Goal: Task Accomplishment & Management: Use online tool/utility

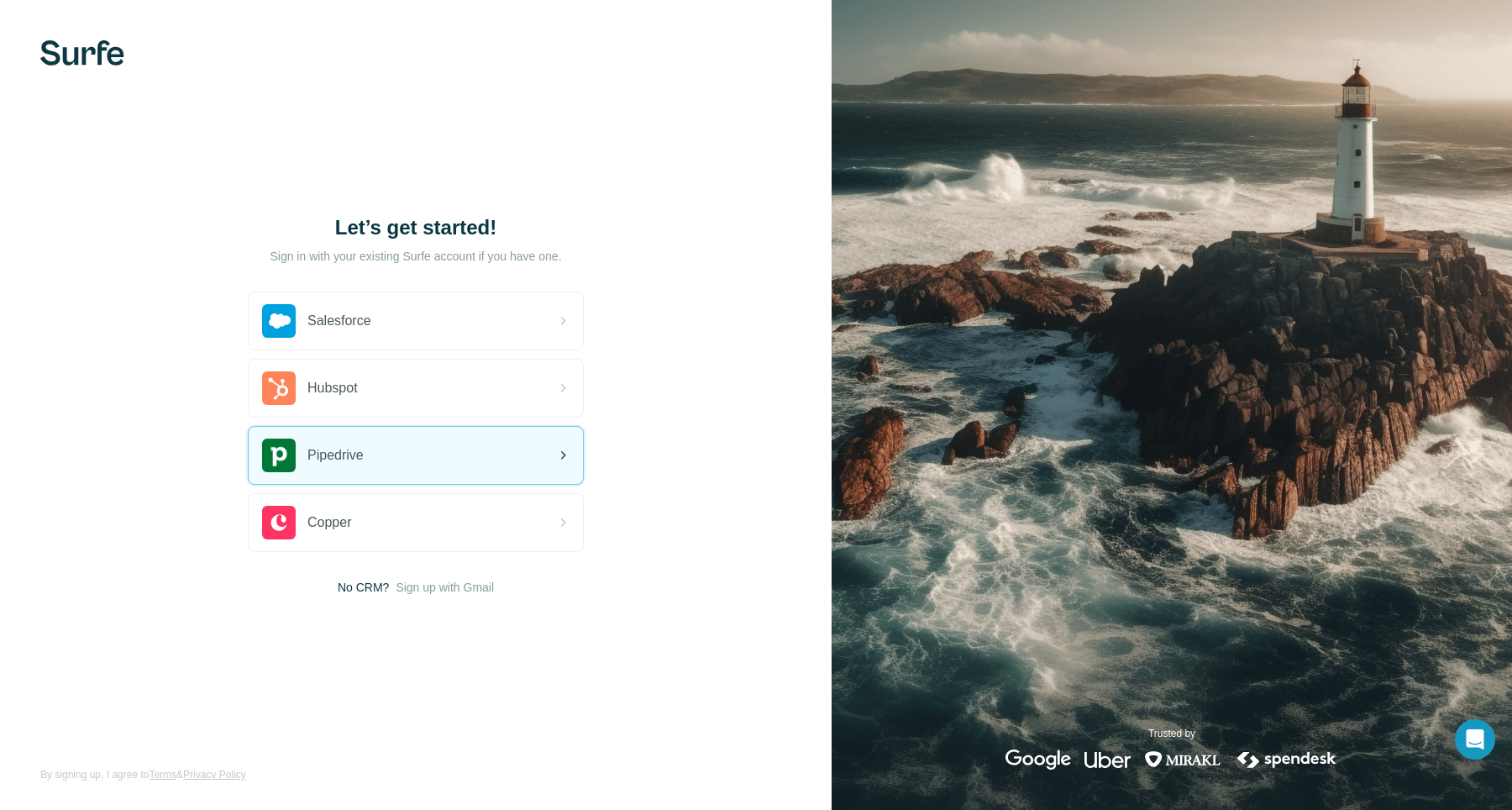
click at [391, 473] on div "Pipedrive" at bounding box center [416, 455] width 335 height 58
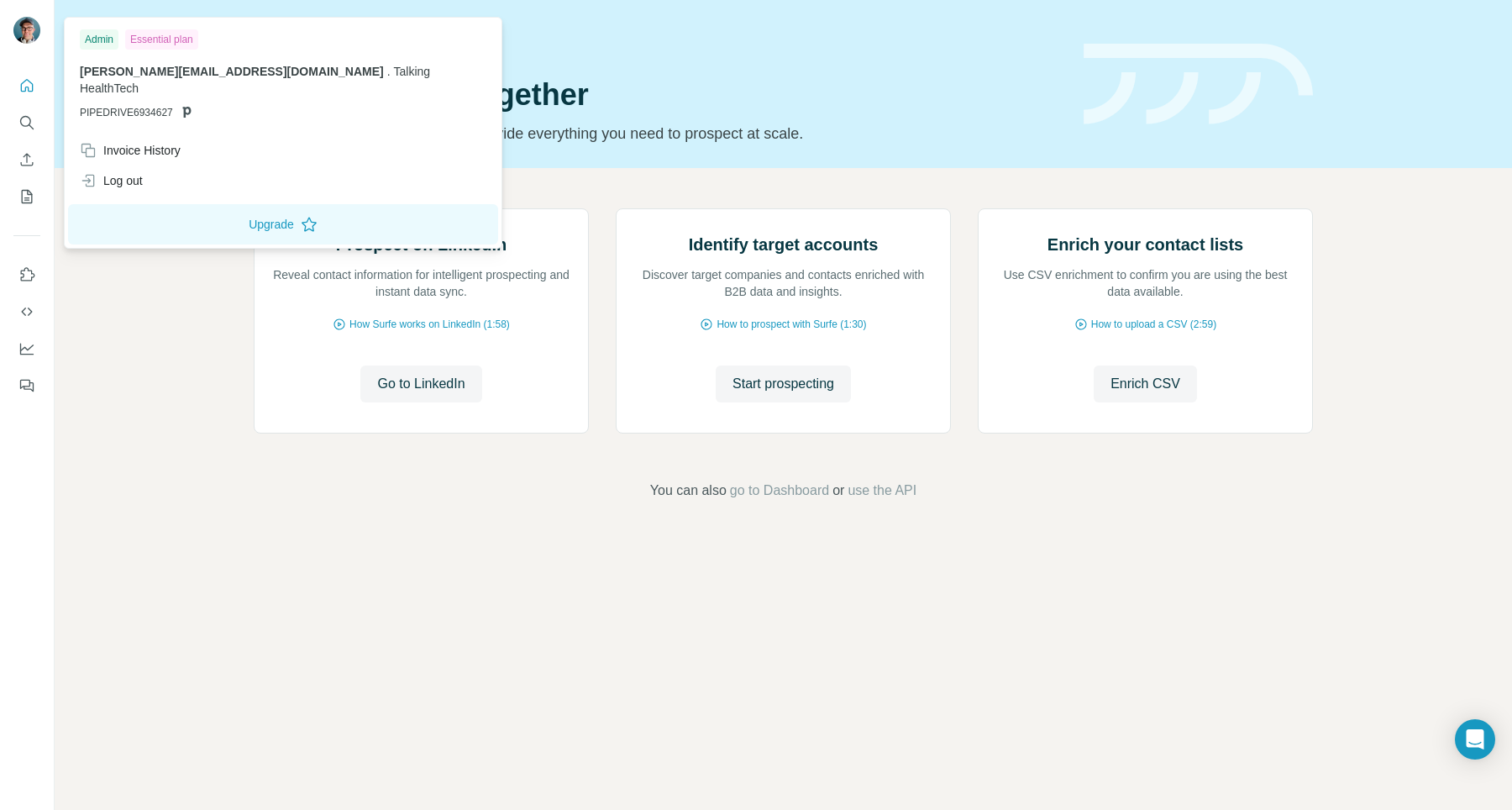
click at [26, 25] on img at bounding box center [27, 30] width 27 height 27
click at [189, 105] on icon at bounding box center [186, 112] width 14 height 14
click at [21, 198] on icon "My lists" at bounding box center [26, 197] width 11 height 14
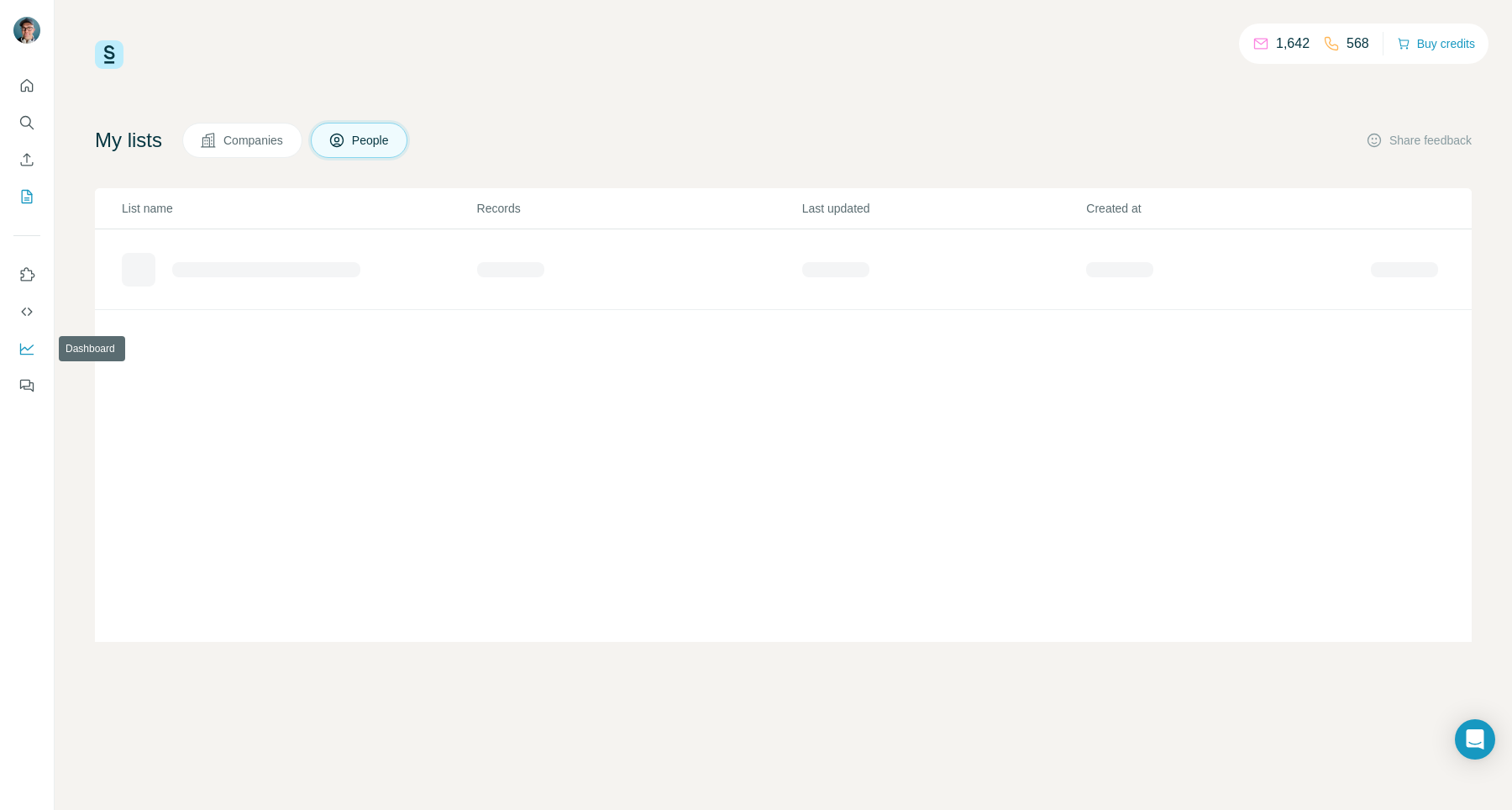
click at [27, 350] on icon "Dashboard" at bounding box center [26, 348] width 17 height 17
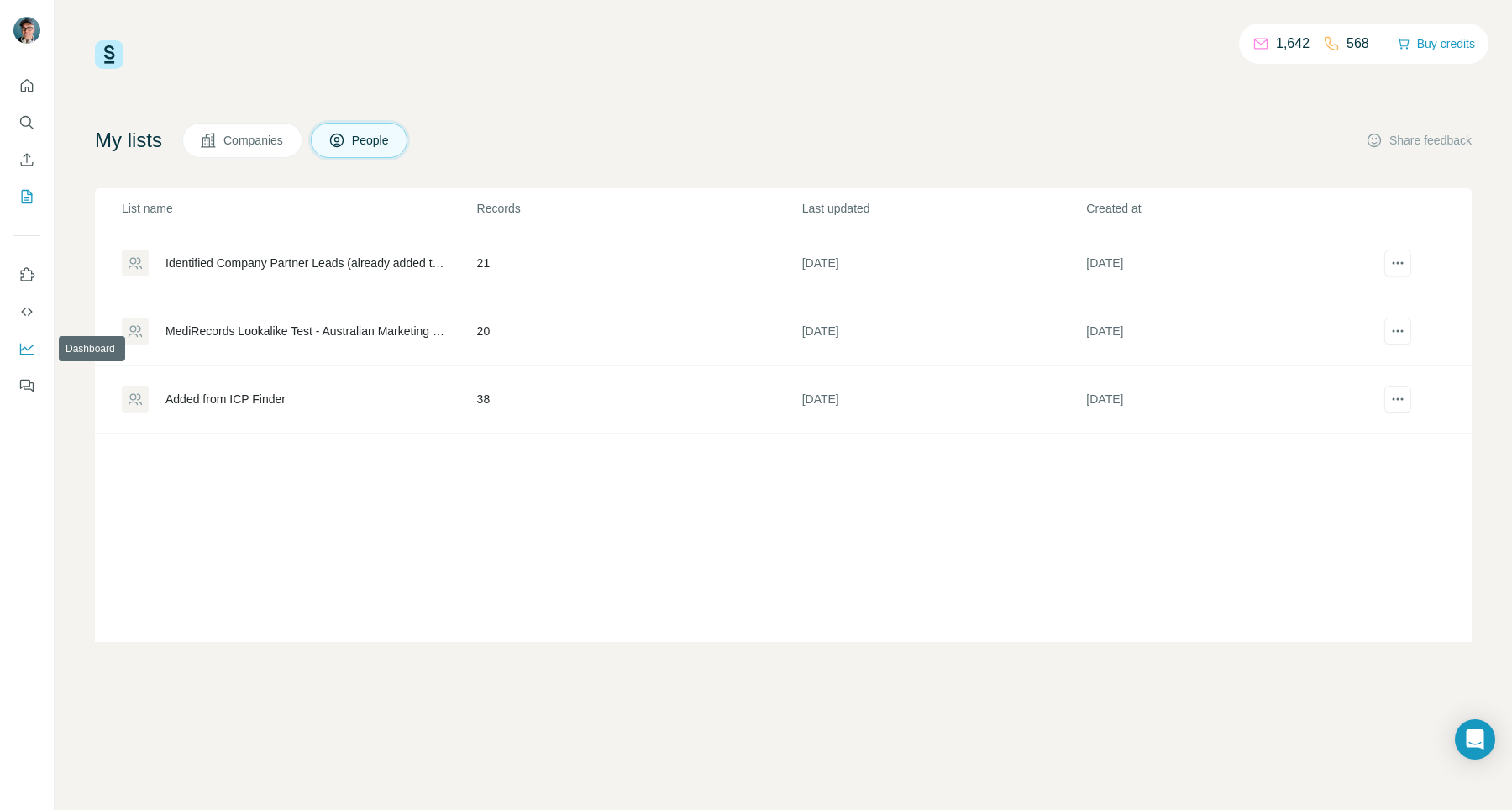
click at [24, 343] on icon "Dashboard" at bounding box center [26, 348] width 17 height 17
